Goal: Task Accomplishment & Management: Use online tool/utility

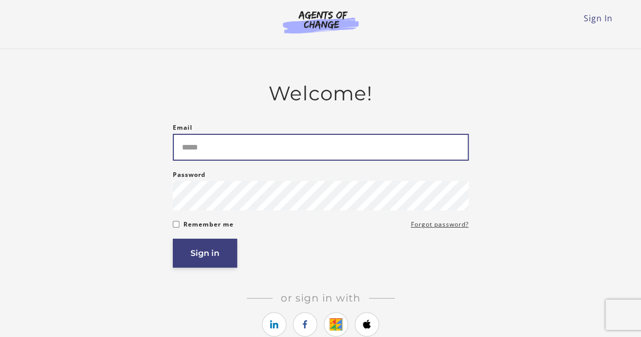
type input "**********"
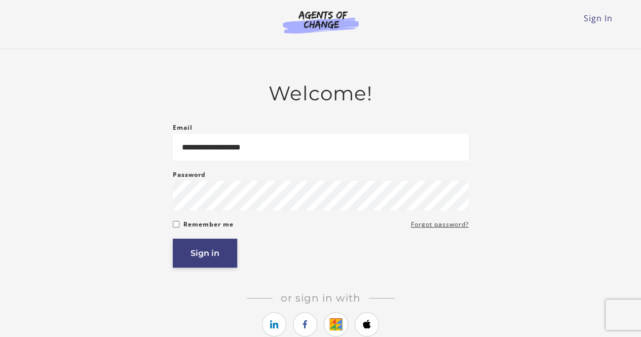
click at [192, 255] on button "Sign in" at bounding box center [205, 253] width 64 height 29
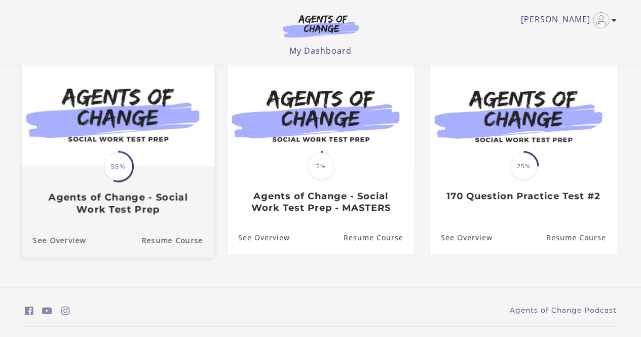
scroll to position [101, 0]
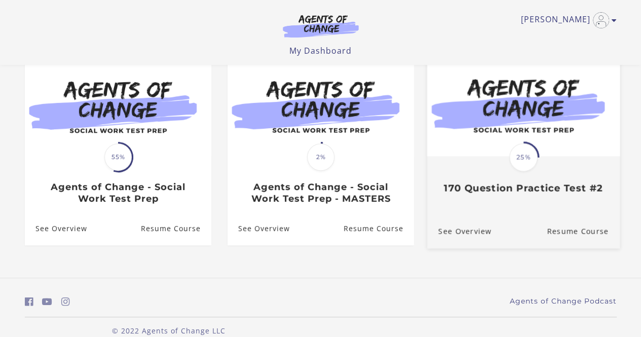
click at [542, 86] on img at bounding box center [522, 104] width 192 height 104
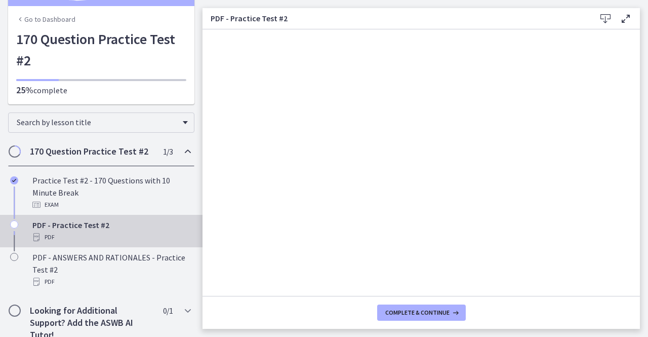
scroll to position [47, 0]
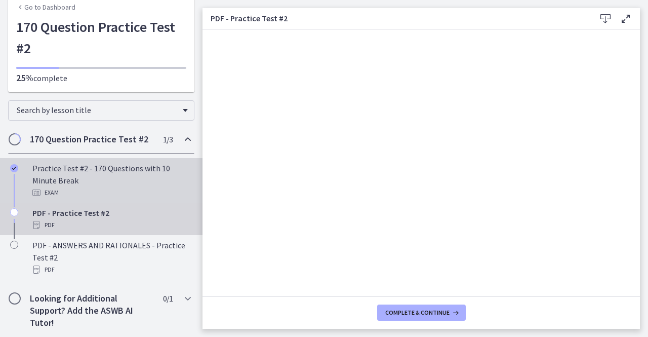
click at [61, 170] on div "Practice Test #2 - 170 Questions with 10 Minute Break Exam" at bounding box center [111, 180] width 158 height 36
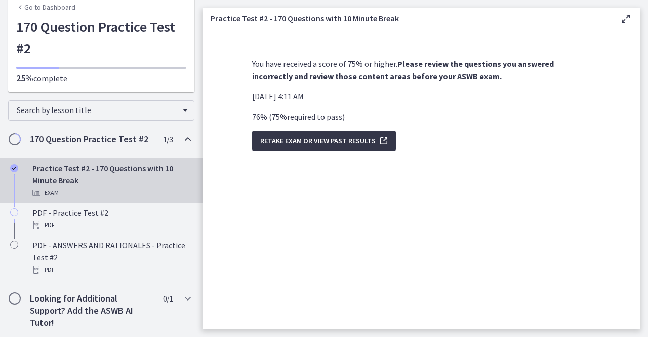
click at [326, 140] on span "Retake Exam OR View Past Results" at bounding box center [317, 141] width 115 height 12
